Goal: Information Seeking & Learning: Learn about a topic

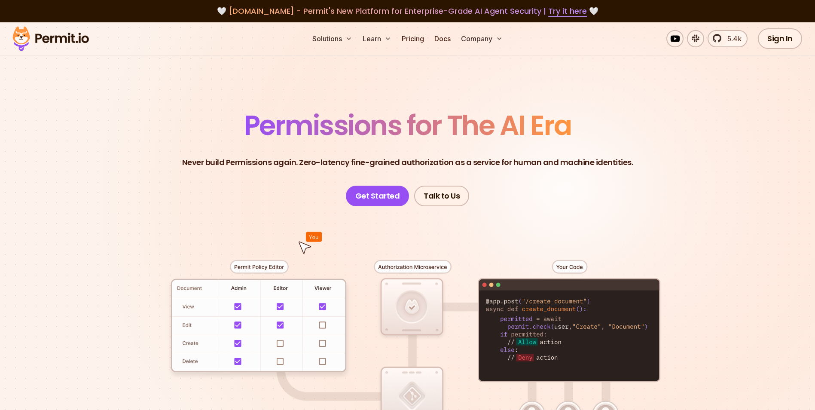
click at [371, 160] on p "Never build Permissions again. Zero-latency fine-grained authorization as a ser…" at bounding box center [407, 162] width 451 height 12
drag, startPoint x: 305, startPoint y: 162, endPoint x: 426, endPoint y: 165, distance: 121.2
click at [426, 165] on p "Never build Permissions again. Zero-latency fine-grained authorization as a ser…" at bounding box center [407, 162] width 451 height 12
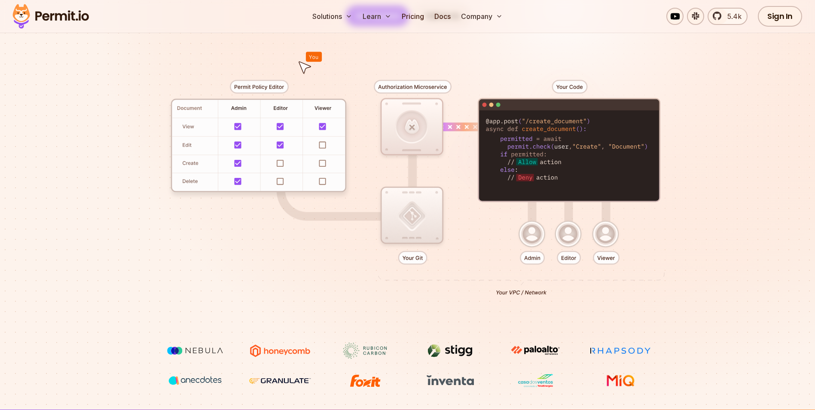
scroll to position [301, 0]
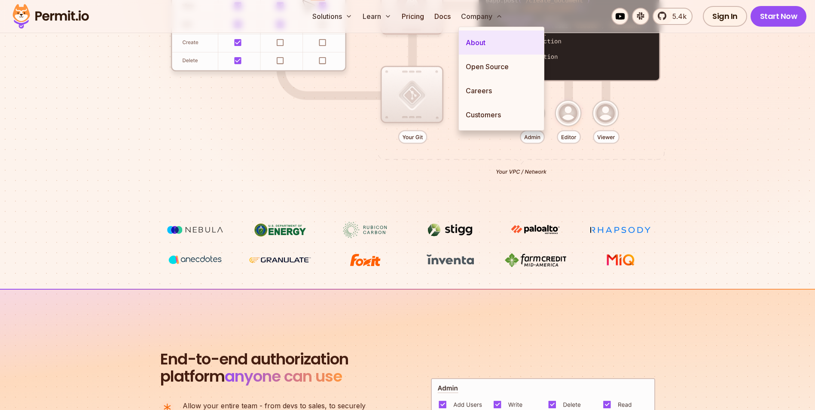
click at [486, 44] on link "About" at bounding box center [501, 43] width 85 height 24
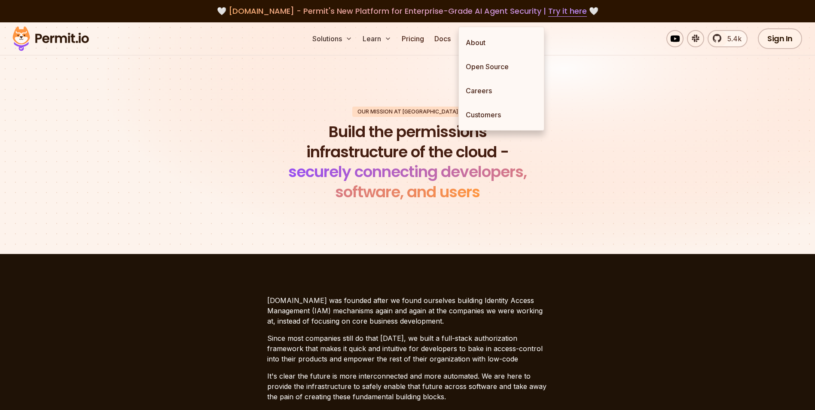
scroll to position [43, 0]
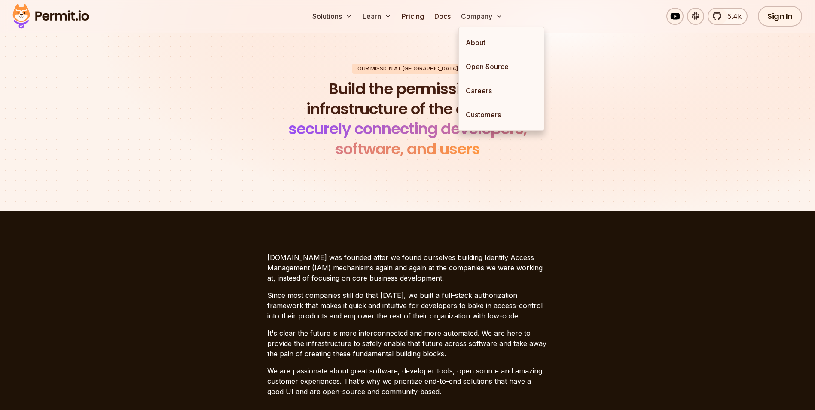
click at [343, 263] on p "[DOMAIN_NAME] was founded after we found ourselves building Identity Access Man…" at bounding box center [407, 267] width 281 height 31
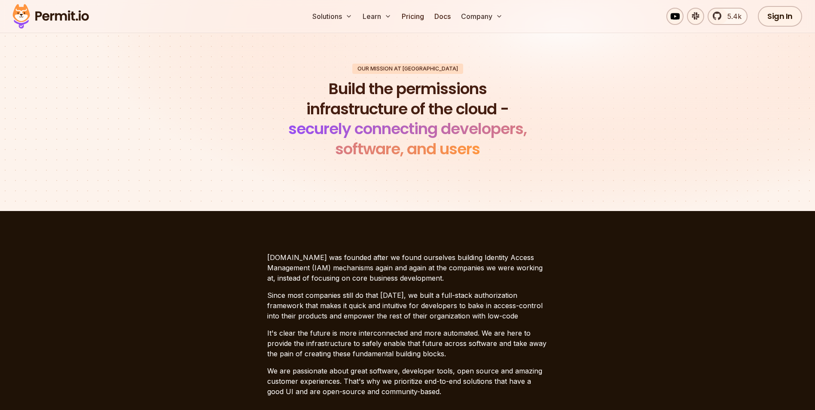
drag, startPoint x: 343, startPoint y: 263, endPoint x: 405, endPoint y: 328, distance: 90.3
click at [405, 328] on p "It's clear the future is more interconnected and more automated. We are here to…" at bounding box center [407, 343] width 281 height 31
click at [324, 303] on p "Since most companies still do that [DATE], we built a full-stack authorization …" at bounding box center [407, 305] width 281 height 31
click at [320, 285] on div "[DOMAIN_NAME] was founded after we found ourselves building Identity Access Man…" at bounding box center [407, 324] width 281 height 144
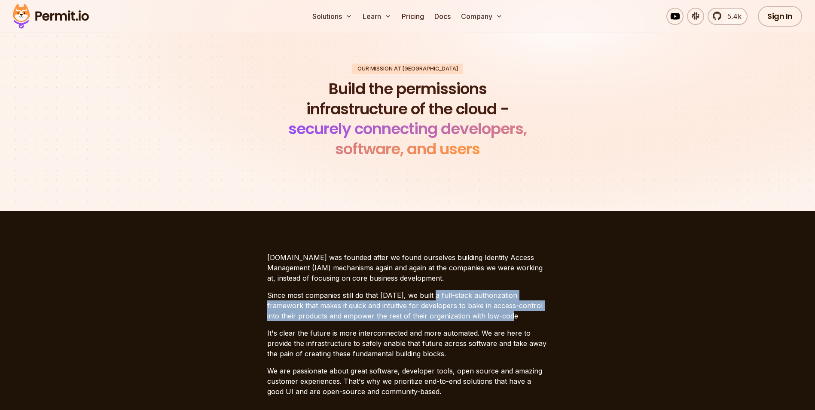
drag, startPoint x: 433, startPoint y: 294, endPoint x: 483, endPoint y: 315, distance: 54.6
click at [483, 315] on p "Since most companies still do that [DATE], we built a full-stack authorization …" at bounding box center [407, 305] width 281 height 31
copy p "full-stack authorization framework that makes it quick and intuitive for develo…"
